Goal: Task Accomplishment & Management: Use online tool/utility

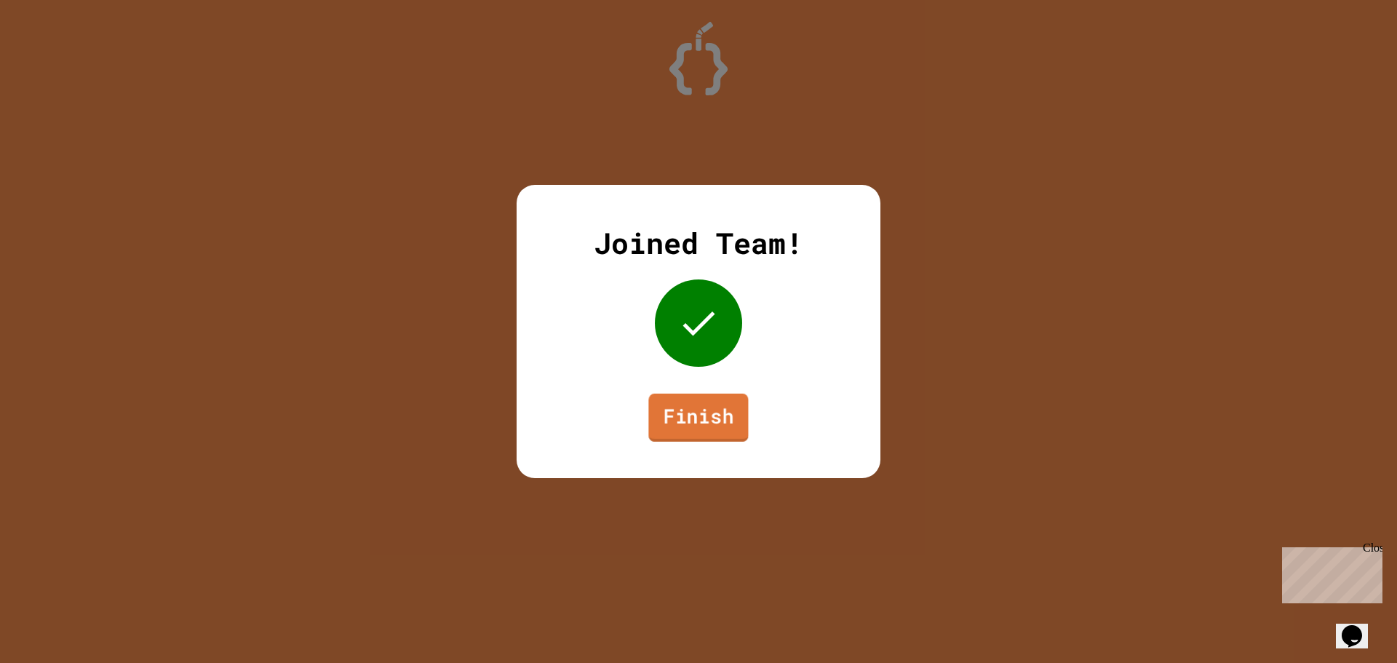
click at [686, 416] on link "Finish" at bounding box center [698, 418] width 100 height 48
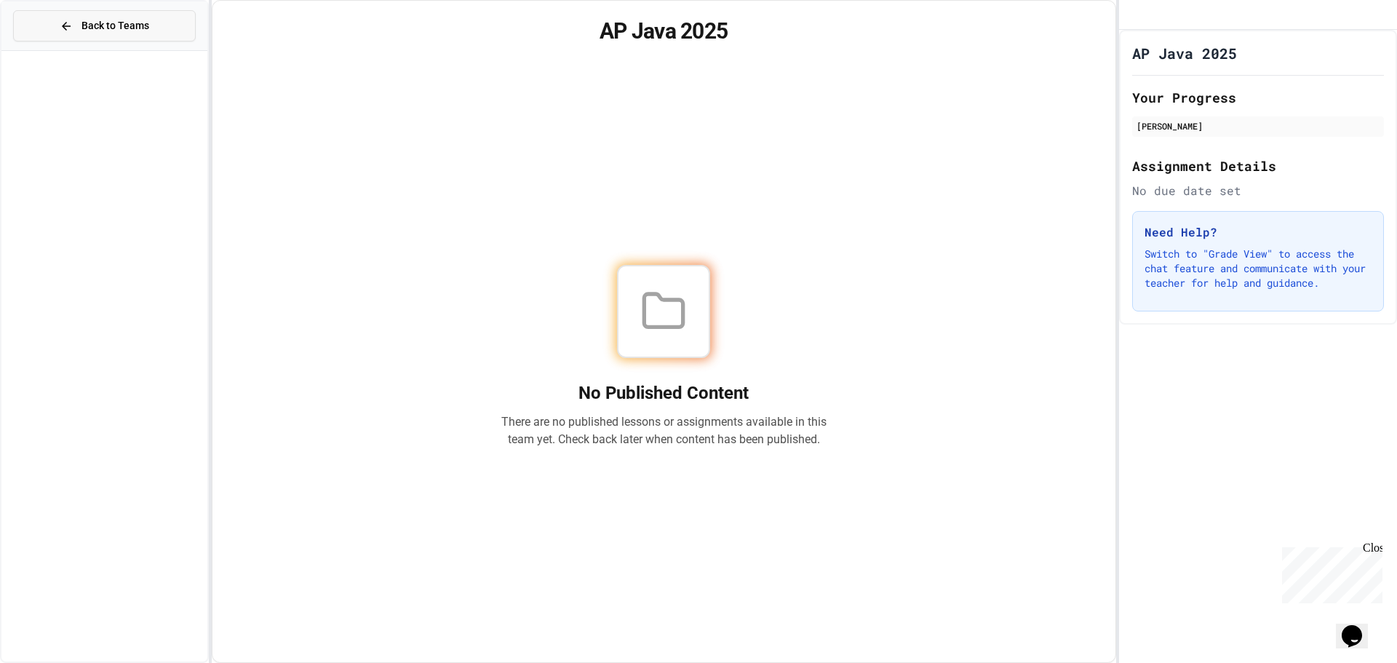
click at [57, 25] on button "Back to Teams" at bounding box center [104, 25] width 183 height 31
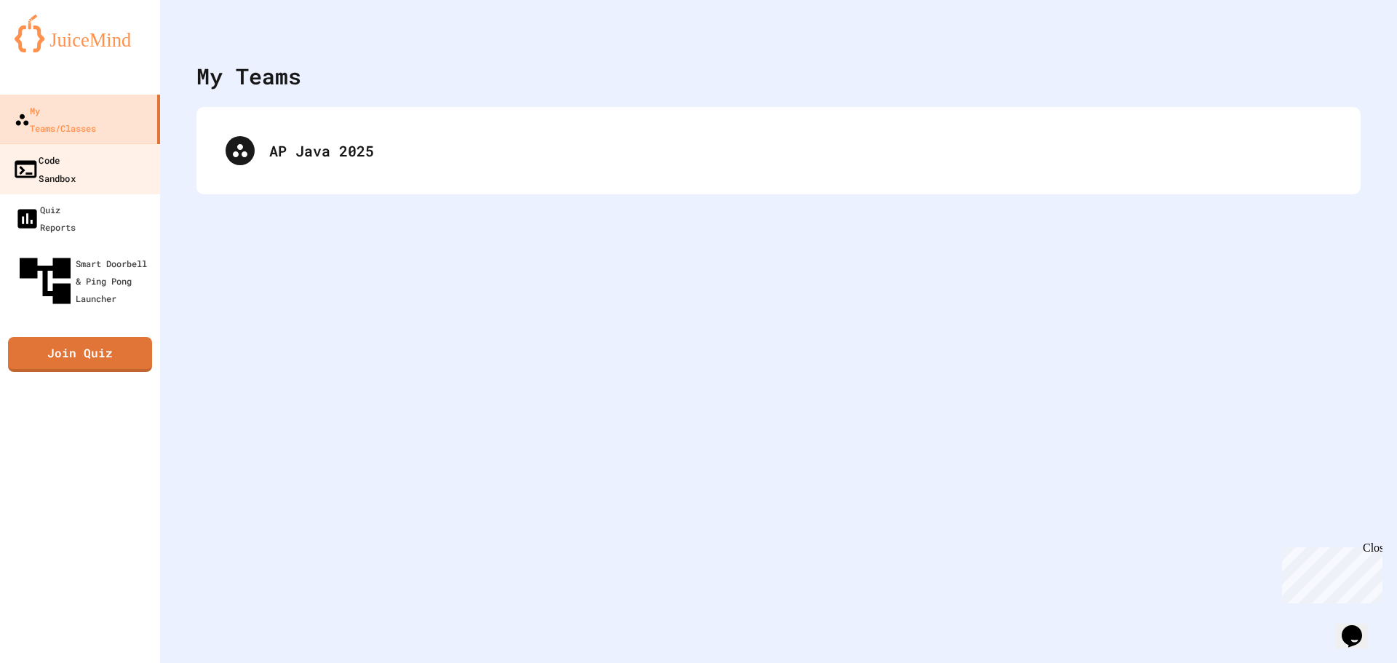
click at [76, 151] on div "Code Sandbox" at bounding box center [43, 169] width 63 height 36
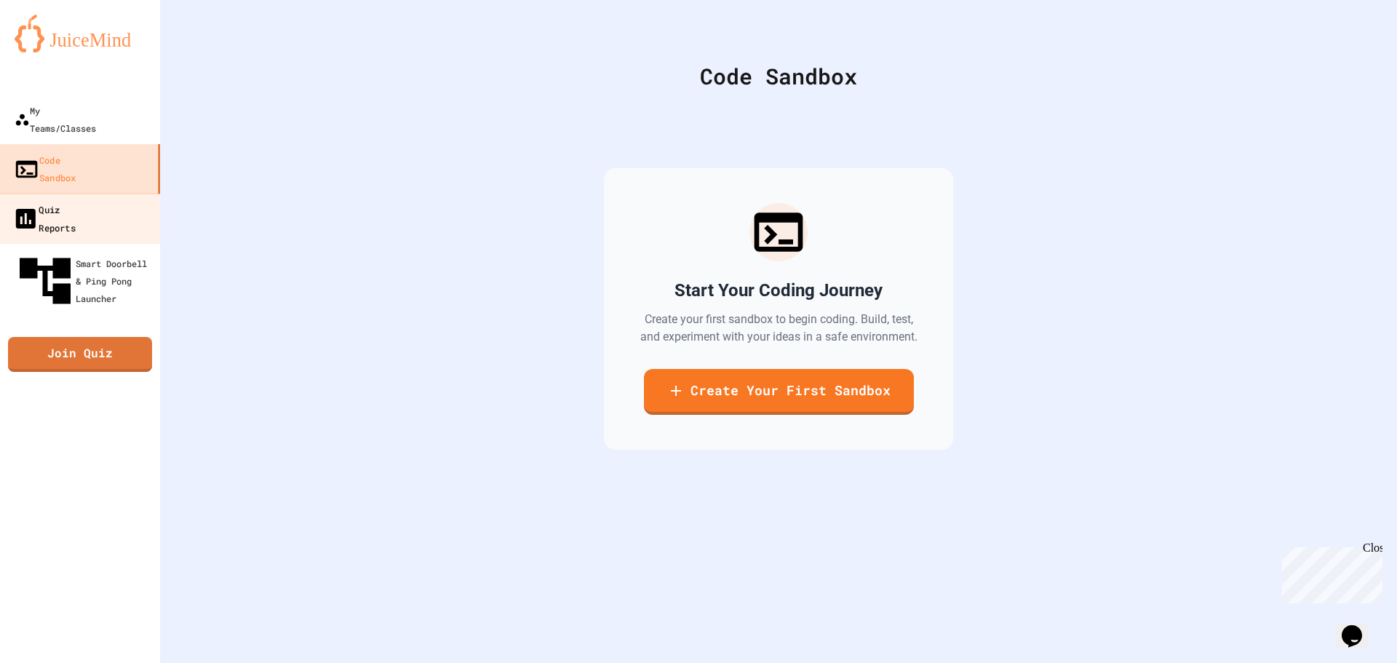
click at [101, 193] on link "Quiz Reports" at bounding box center [80, 218] width 165 height 51
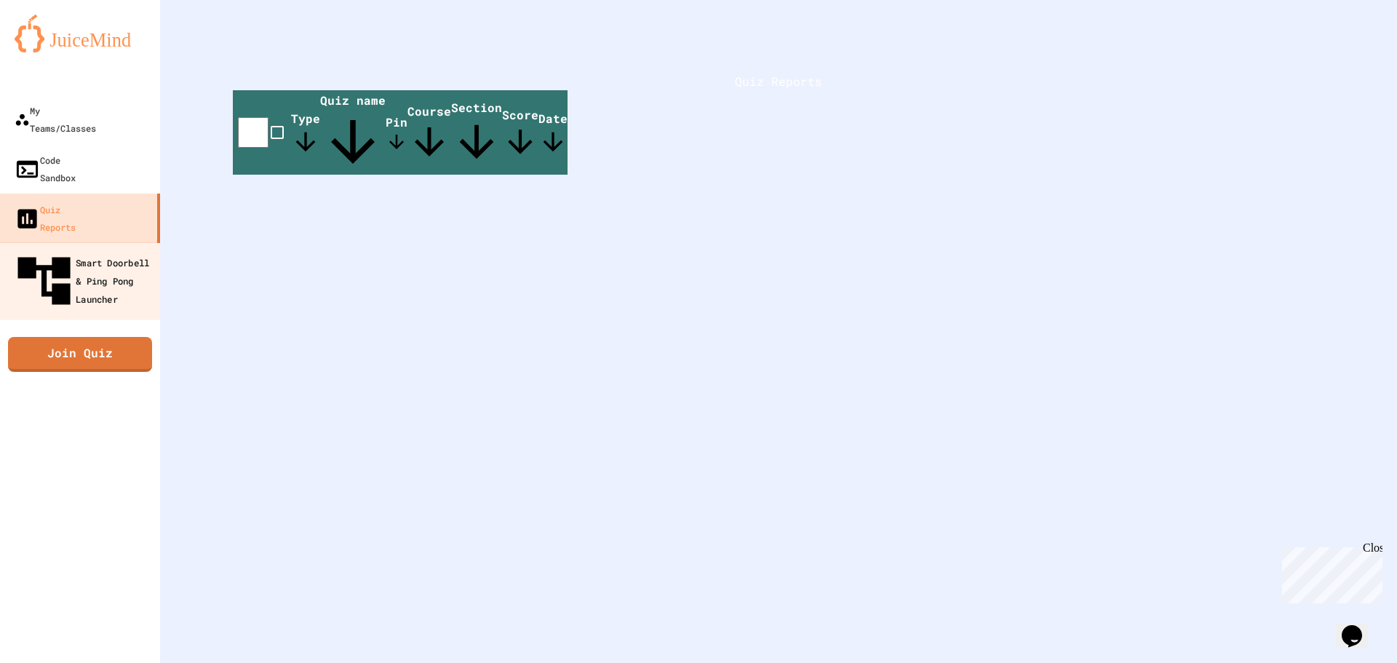
click at [107, 250] on div "Smart Doorbell & Ping Pong Launcher" at bounding box center [84, 281] width 144 height 63
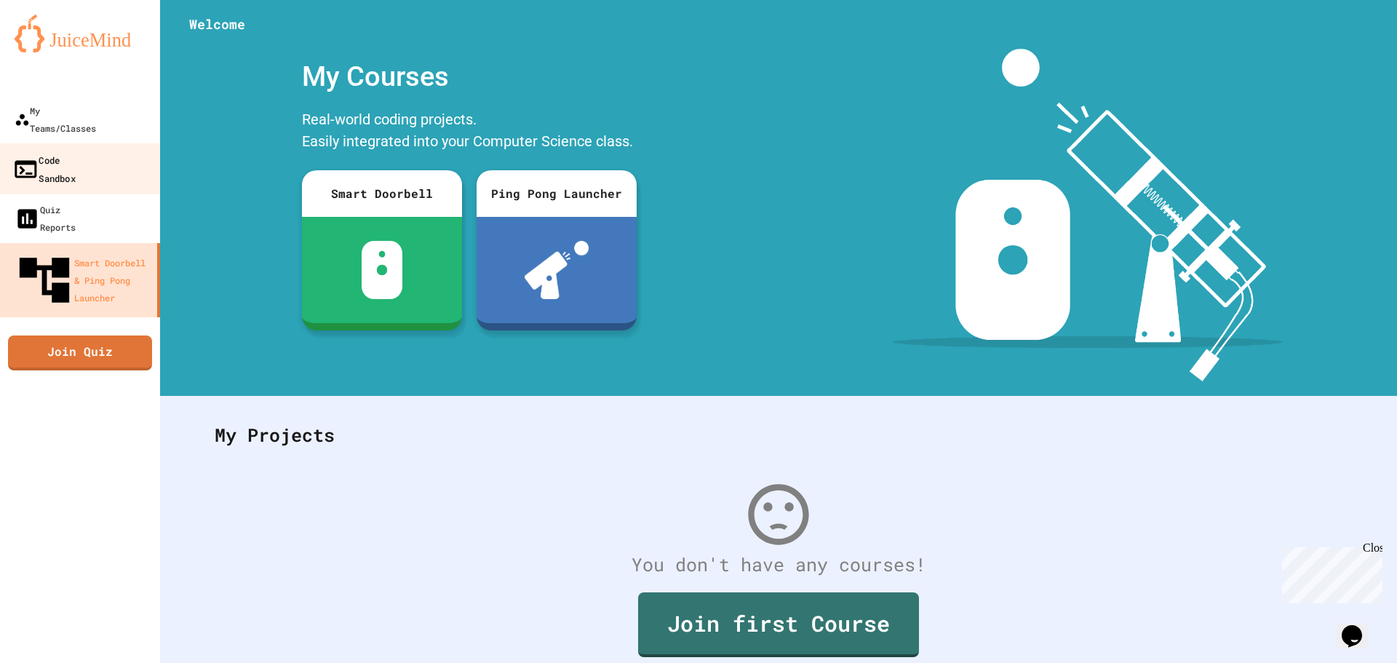
click at [76, 151] on div "Code Sandbox" at bounding box center [43, 169] width 63 height 36
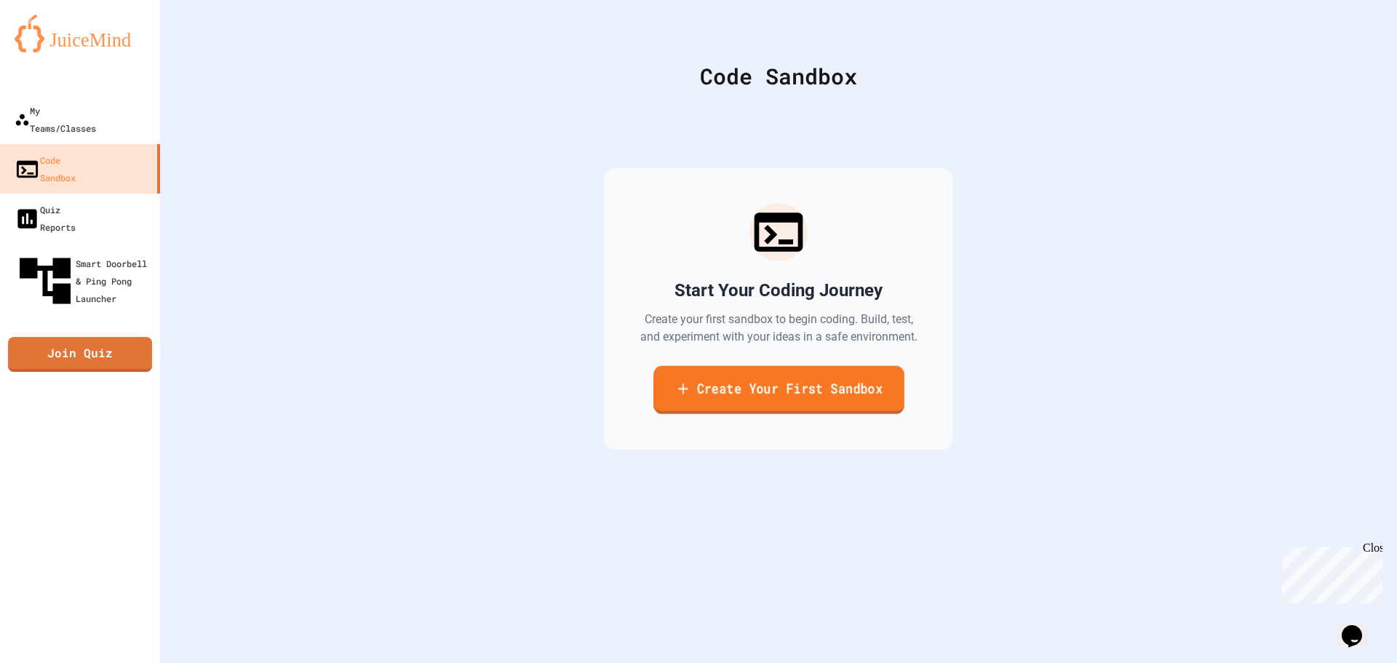
click at [725, 395] on link "Create Your First Sandbox" at bounding box center [778, 390] width 251 height 48
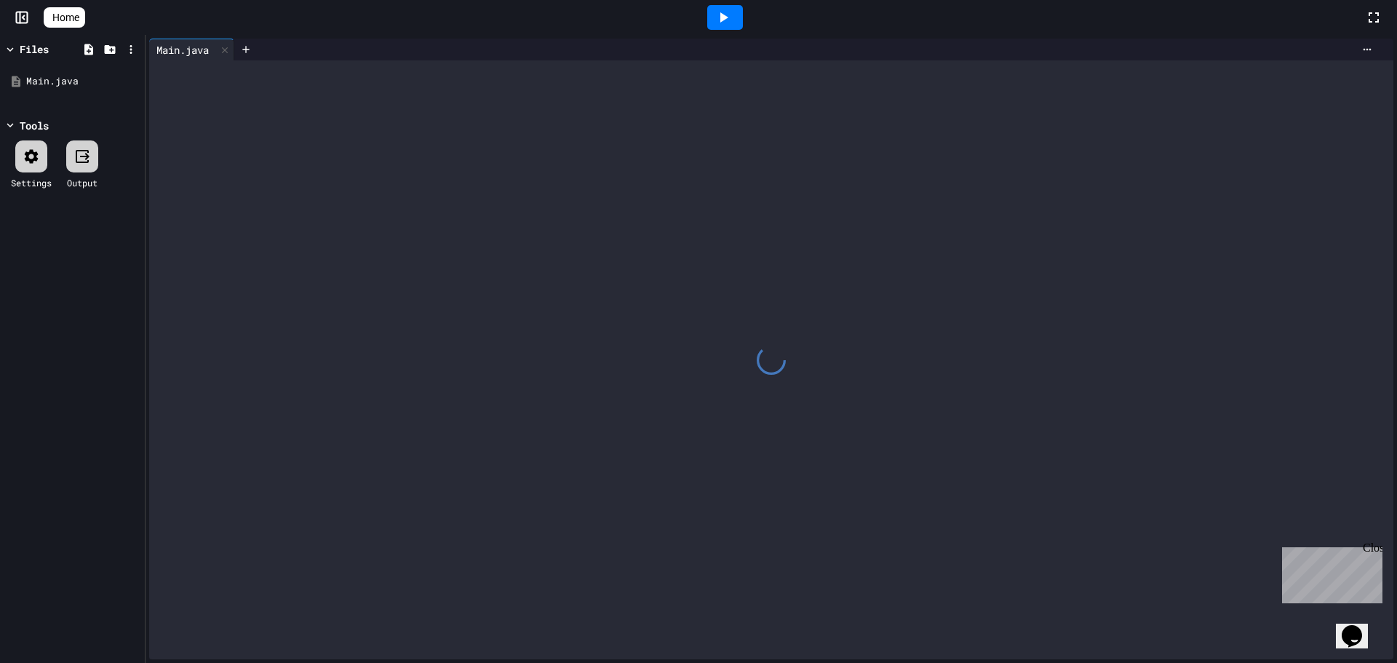
click at [428, 195] on div at bounding box center [771, 359] width 1244 height 599
click at [243, 95] on div at bounding box center [771, 359] width 1244 height 599
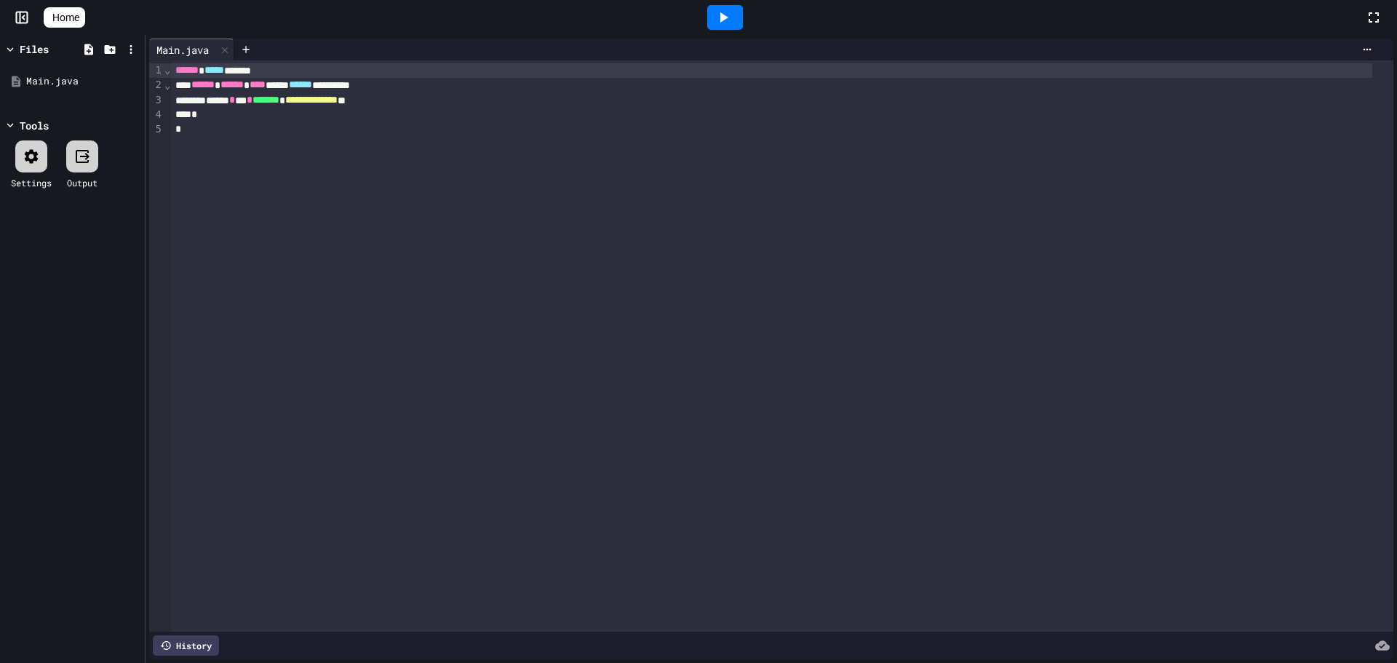
click at [337, 340] on div "**********" at bounding box center [782, 345] width 1222 height 571
click at [222, 406] on div "**********" at bounding box center [782, 345] width 1222 height 571
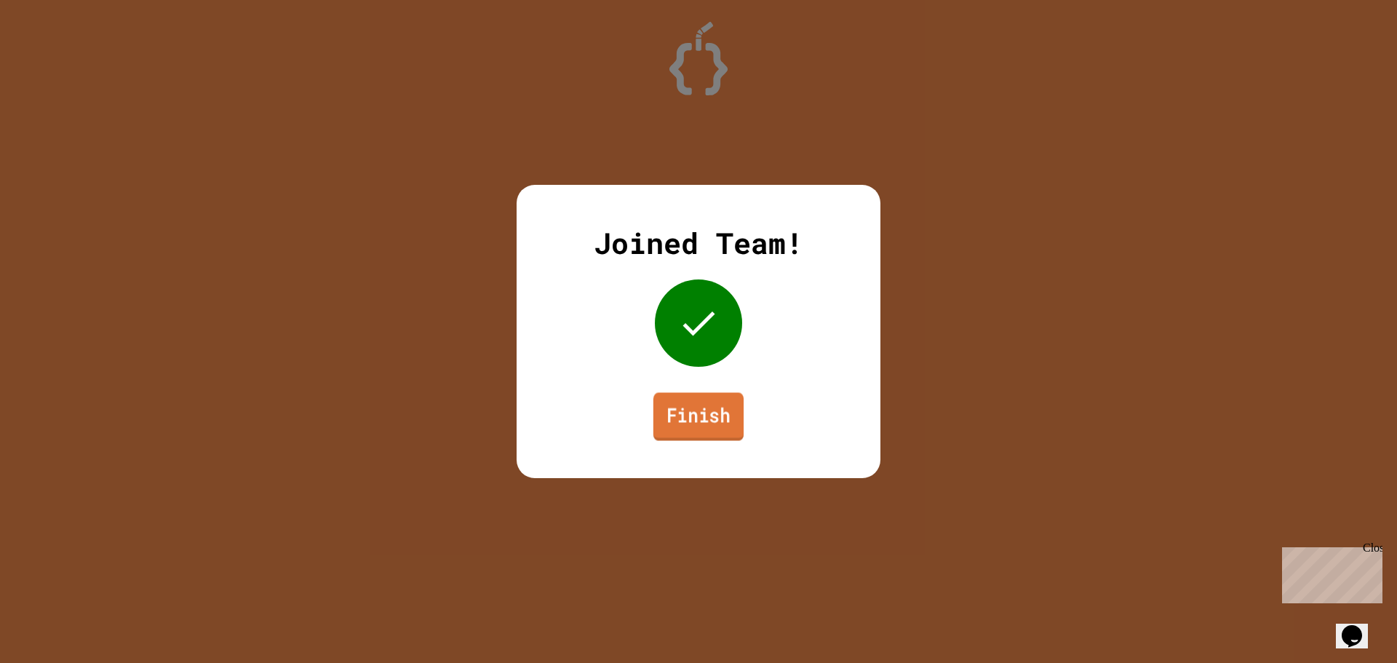
click at [709, 408] on link "Finish" at bounding box center [698, 416] width 90 height 48
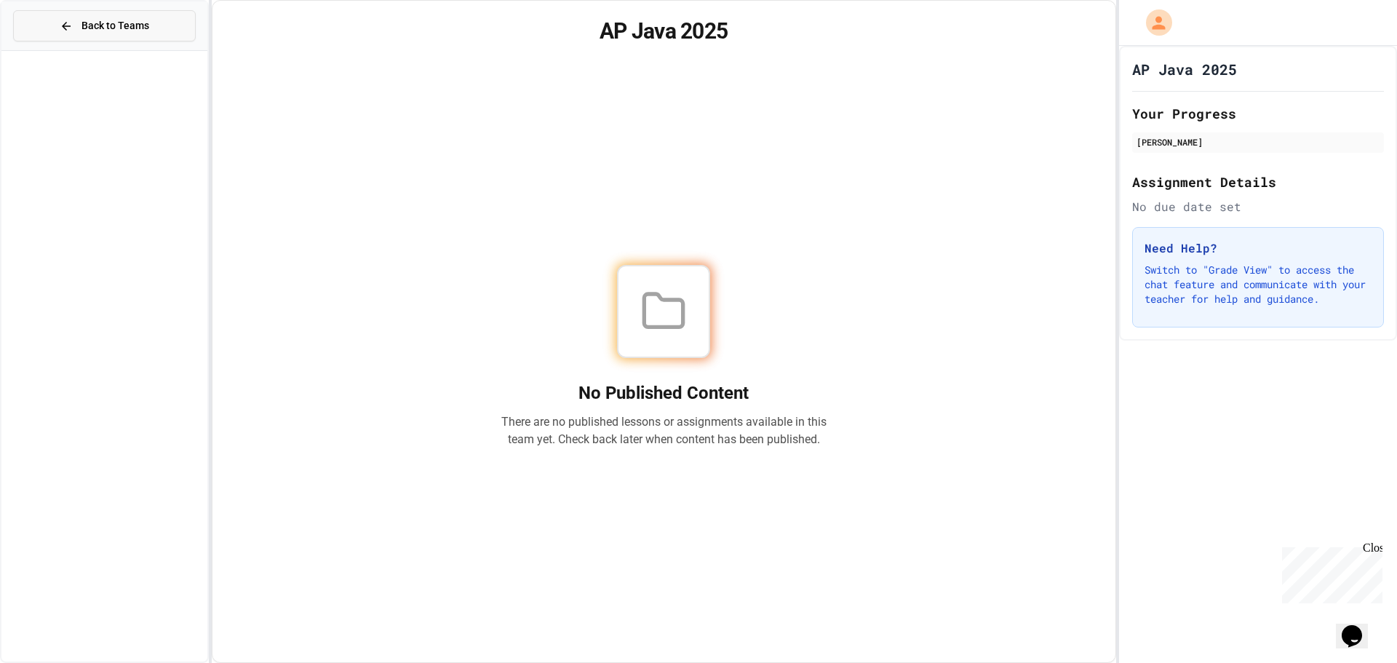
click at [99, 30] on span "Back to Teams" at bounding box center [115, 25] width 68 height 15
